Goal: Task Accomplishment & Management: Manage account settings

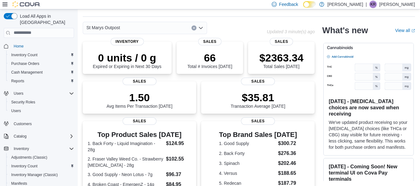
scroll to position [173, 0]
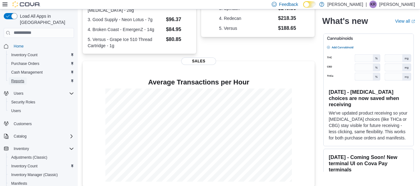
click at [22, 79] on span "Reports" at bounding box center [17, 81] width 13 height 5
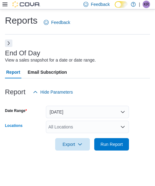
click at [75, 129] on div "All Locations" at bounding box center [87, 126] width 83 height 12
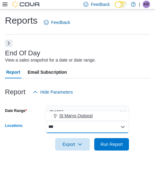
type input "***"
click at [87, 118] on span "St Marys Outpost" at bounding box center [76, 115] width 34 height 6
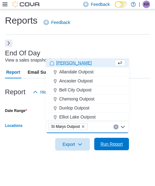
click at [108, 145] on span "Run Report" at bounding box center [112, 144] width 22 height 6
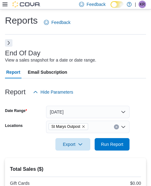
click at [8, 43] on button "Next" at bounding box center [8, 42] width 7 height 7
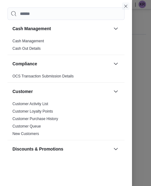
click at [126, 4] on button "Close this dialog" at bounding box center [125, 5] width 7 height 7
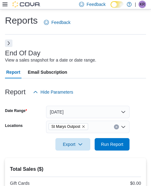
click at [6, 5] on icon at bounding box center [4, 4] width 5 height 4
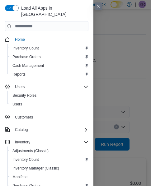
click at [98, 4] on button "Close this dialog" at bounding box center [97, 5] width 7 height 7
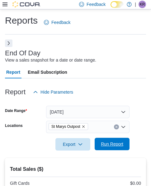
click at [115, 144] on span "Run Report" at bounding box center [112, 144] width 22 height 6
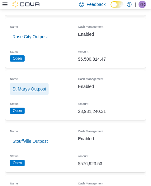
click at [38, 83] on span "St Marys Outpost" at bounding box center [29, 89] width 34 height 12
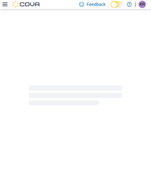
scroll to position [118, 0]
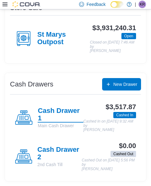
click at [54, 111] on h4 "Cash Drawer 1" at bounding box center [60, 115] width 45 height 16
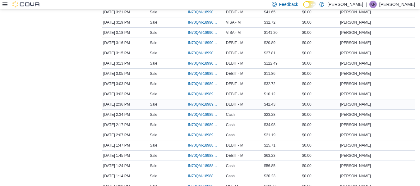
scroll to position [568, 0]
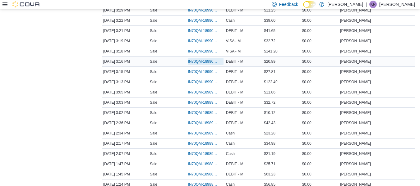
click at [150, 61] on span "IN70QM-1899012" at bounding box center [202, 61] width 29 height 5
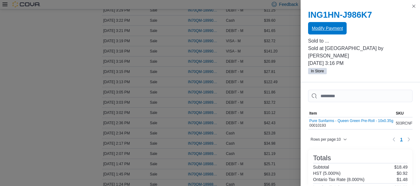
click at [150, 28] on span "Modify Payment" at bounding box center [326, 28] width 31 height 6
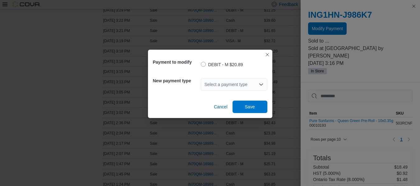
click at [150, 82] on div "Select a payment type" at bounding box center [234, 84] width 66 height 12
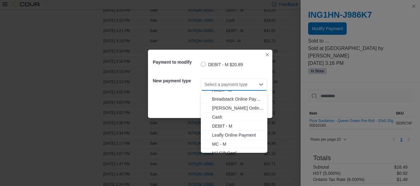
scroll to position [19, 0]
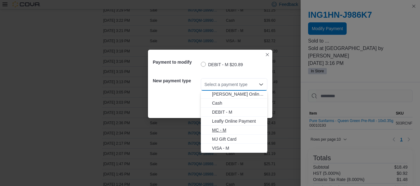
click at [150, 132] on span "MC - M" at bounding box center [238, 130] width 52 height 6
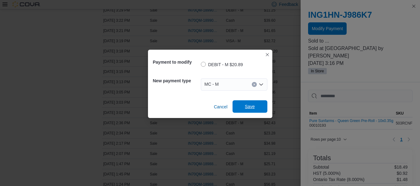
click at [150, 108] on span "Save" at bounding box center [249, 106] width 27 height 12
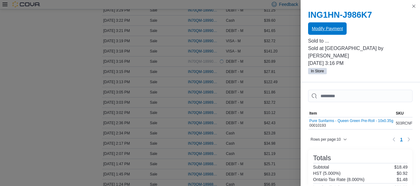
scroll to position [0, 0]
click at [150, 7] on button "Close this dialog" at bounding box center [413, 5] width 7 height 7
